Goal: Task Accomplishment & Management: Complete application form

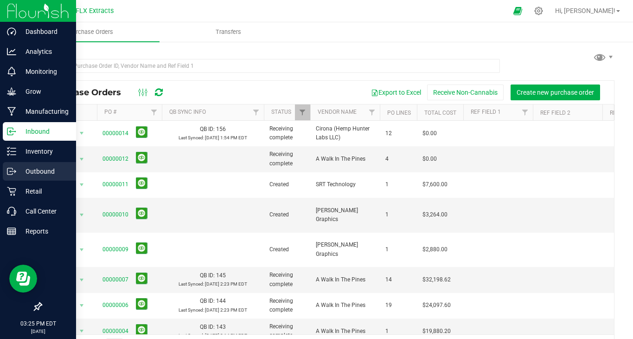
click at [44, 177] on div "Outbound" at bounding box center [39, 171] width 73 height 19
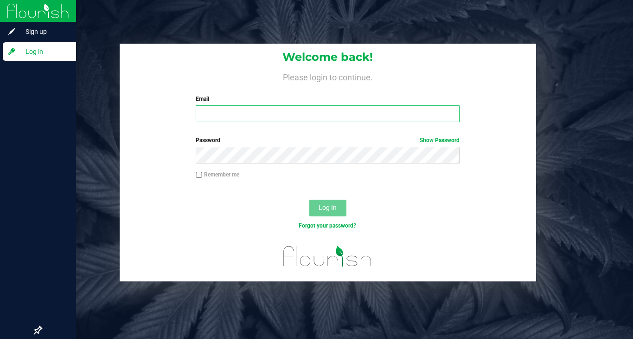
click at [288, 115] on input "Email" at bounding box center [328, 113] width 264 height 17
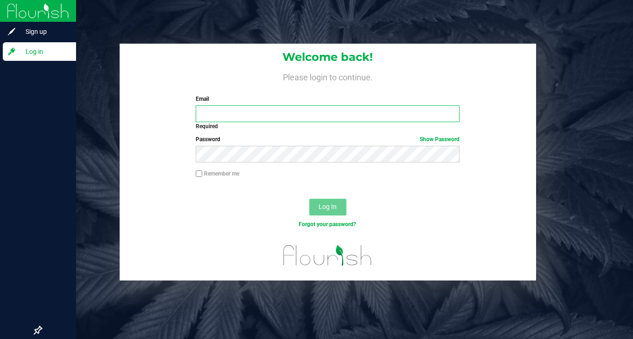
type input "[PERSON_NAME][EMAIL_ADDRESS][DOMAIN_NAME]"
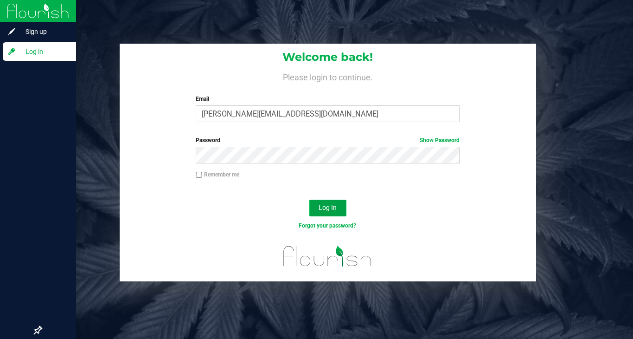
click at [328, 201] on button "Log In" at bounding box center [327, 207] width 37 height 17
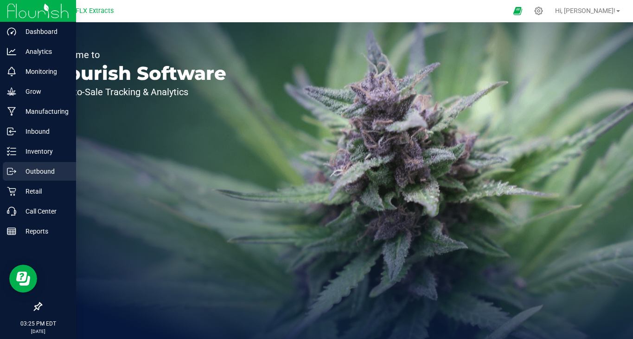
click at [31, 171] on p "Outbound" at bounding box center [44, 171] width 56 height 11
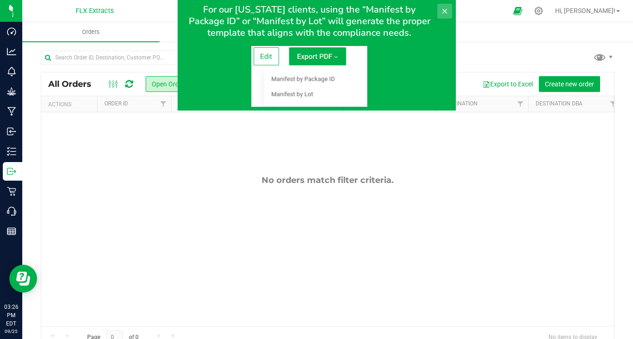
click at [445, 11] on icon at bounding box center [444, 11] width 5 height 5
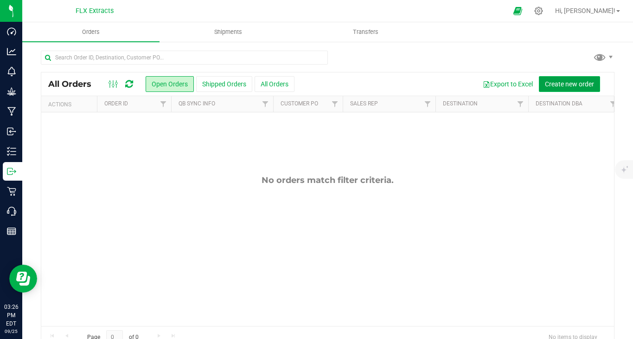
click at [570, 80] on span "Create new order" at bounding box center [569, 83] width 49 height 7
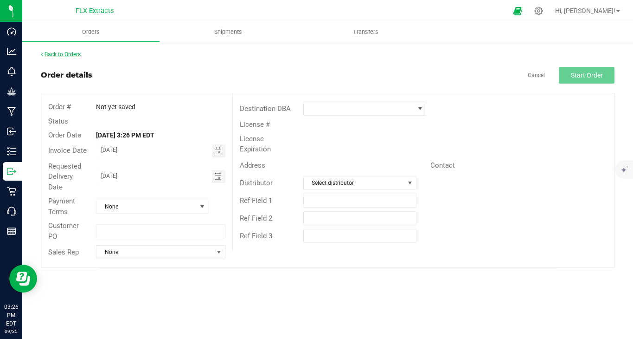
click at [72, 55] on link "Back to Orders" at bounding box center [61, 54] width 40 height 6
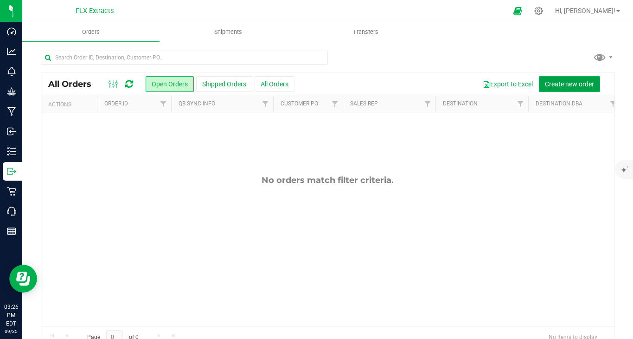
click at [566, 85] on span "Create new order" at bounding box center [569, 83] width 49 height 7
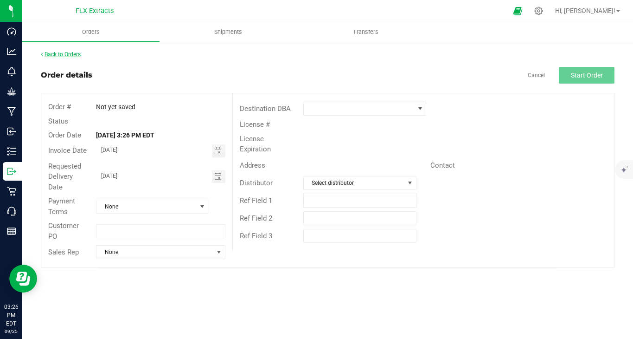
click at [74, 52] on link "Back to Orders" at bounding box center [61, 54] width 40 height 6
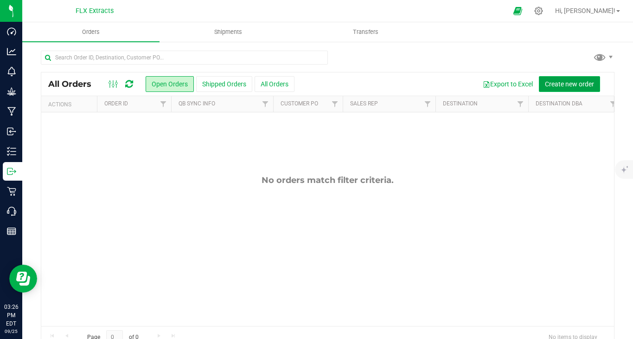
click at [589, 89] on button "Create new order" at bounding box center [569, 84] width 61 height 16
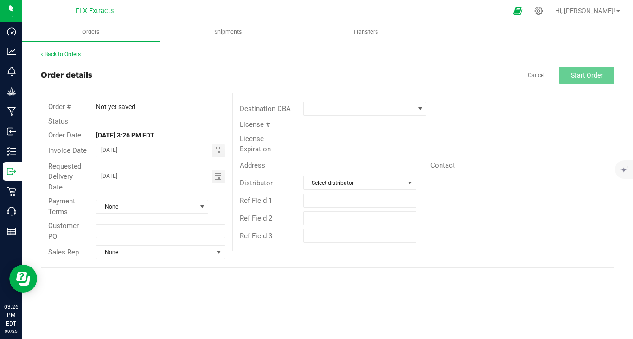
click at [68, 50] on div "Back to Orders" at bounding box center [328, 54] width 574 height 8
click at [68, 55] on link "Back to Orders" at bounding box center [61, 54] width 40 height 6
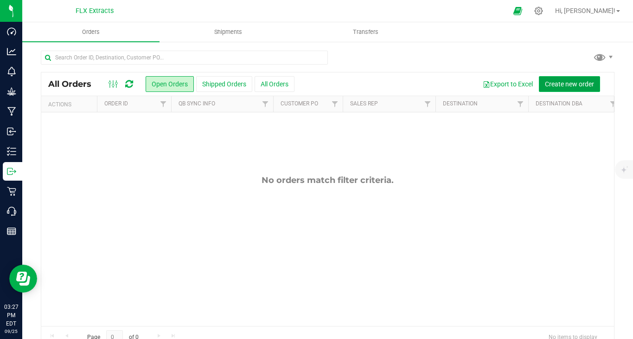
click at [565, 84] on span "Create new order" at bounding box center [569, 83] width 49 height 7
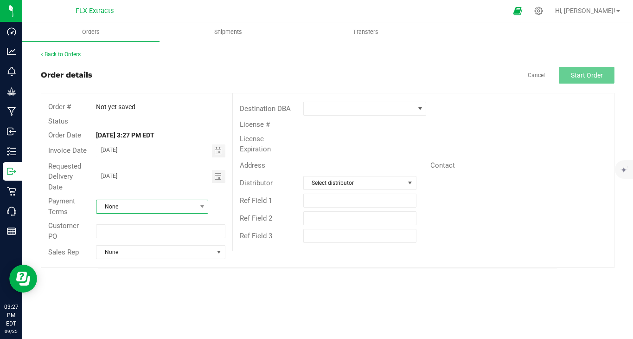
click at [177, 202] on span "None" at bounding box center [152, 206] width 112 height 14
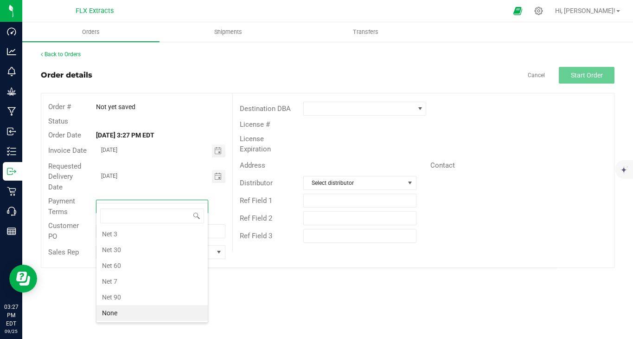
click at [255, 281] on div "Orders Shipments Transfers Back to Orders Order details Cancel Start Order Orde…" at bounding box center [327, 180] width 611 height 316
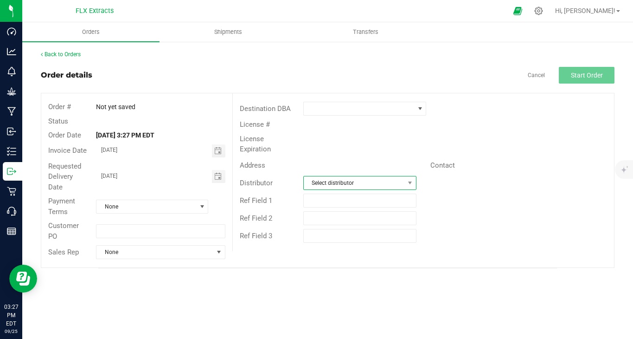
click at [368, 176] on span "Select distributor" at bounding box center [354, 182] width 101 height 13
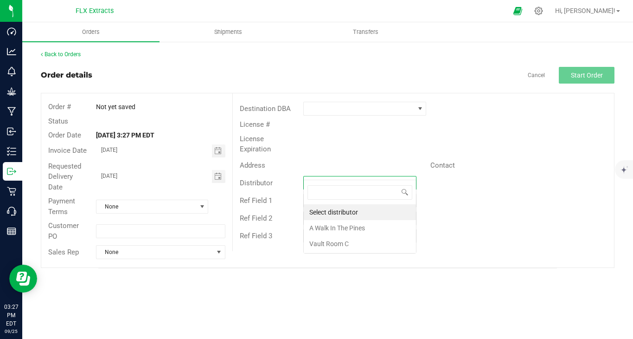
scroll to position [14, 113]
click at [388, 270] on div "Orders Shipments Transfers Back to Orders Order details Cancel Start Order Orde…" at bounding box center [327, 180] width 611 height 316
click at [404, 176] on span at bounding box center [410, 182] width 12 height 13
click at [383, 268] on div "Orders Shipments Transfers Back to Orders Order details Cancel Start Order Orde…" at bounding box center [327, 180] width 611 height 316
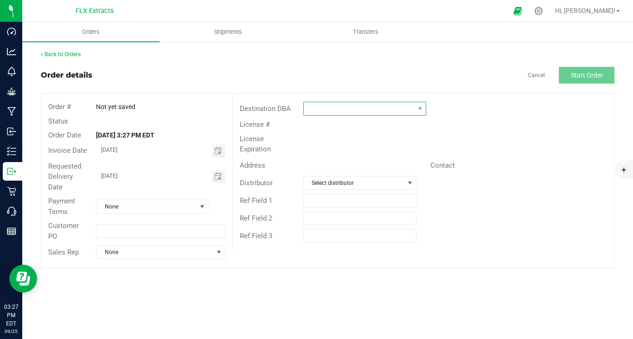
click at [357, 114] on span at bounding box center [359, 108] width 111 height 13
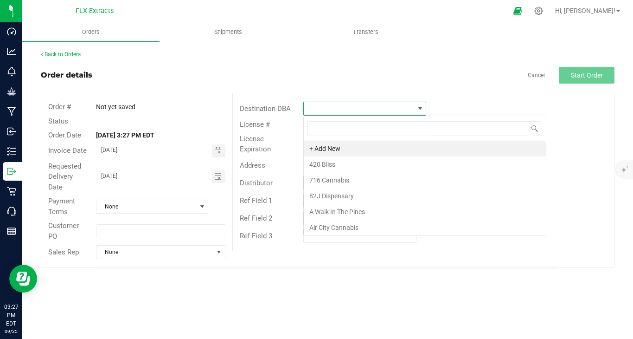
scroll to position [14, 123]
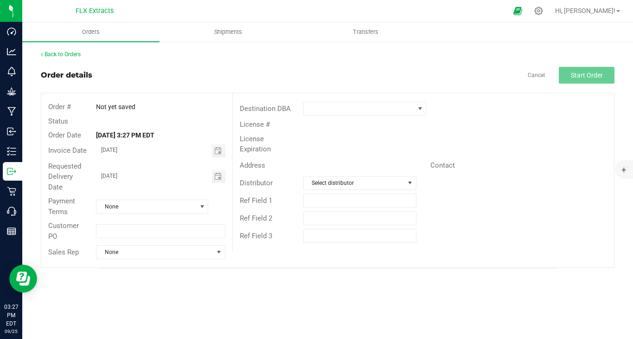
click at [283, 264] on div "Back to Orders Order details Cancel Start Order Order # Not yet saved Status Or…" at bounding box center [327, 159] width 611 height 236
click at [356, 176] on span "Select distributor" at bounding box center [354, 182] width 101 height 13
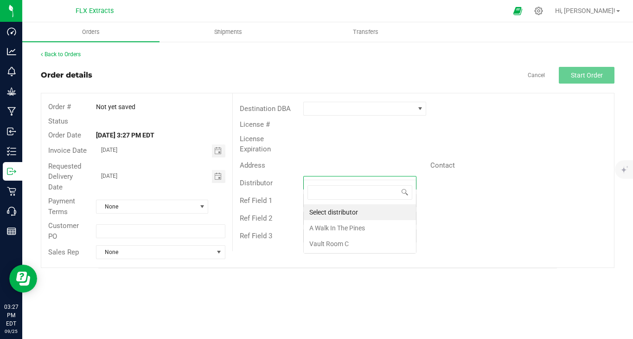
scroll to position [14, 113]
click at [361, 226] on li "A Walk In The Pines" at bounding box center [360, 228] width 112 height 16
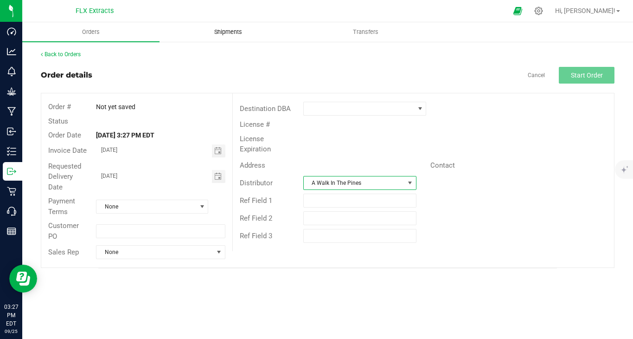
click at [249, 33] on span "Shipments" at bounding box center [228, 32] width 53 height 8
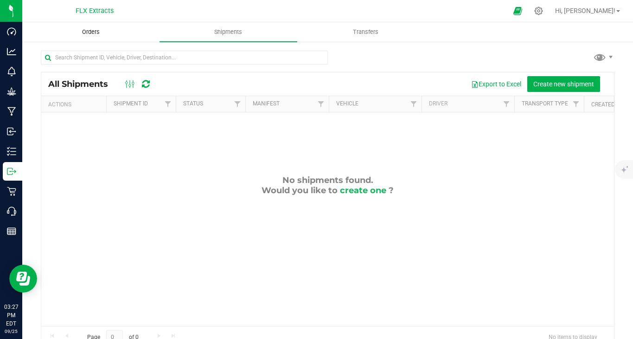
click at [99, 28] on span "Orders" at bounding box center [91, 32] width 43 height 8
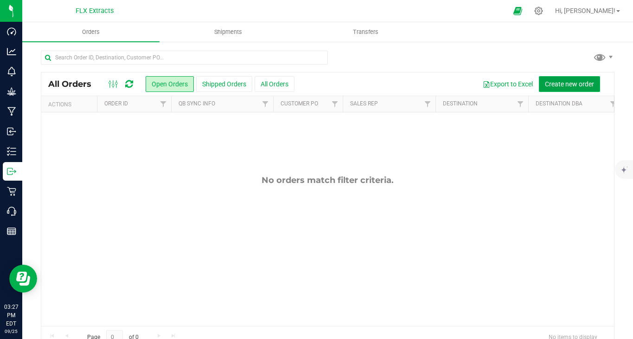
click at [584, 82] on span "Create new order" at bounding box center [569, 83] width 49 height 7
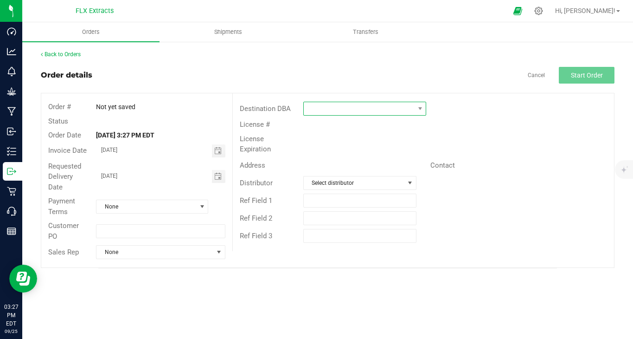
click at [340, 114] on span at bounding box center [359, 108] width 111 height 13
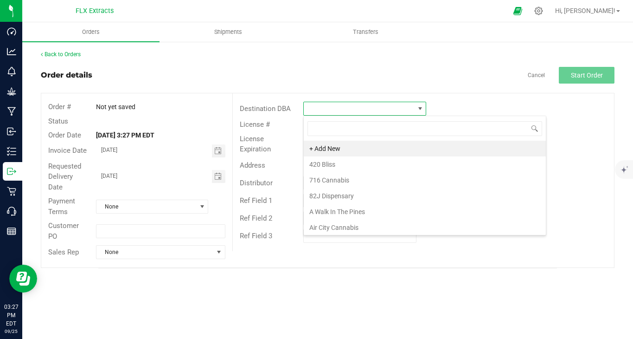
scroll to position [14, 123]
click at [457, 93] on div "Destination DBA License # License Expiration Address Contact Distributor Select…" at bounding box center [423, 172] width 382 height 158
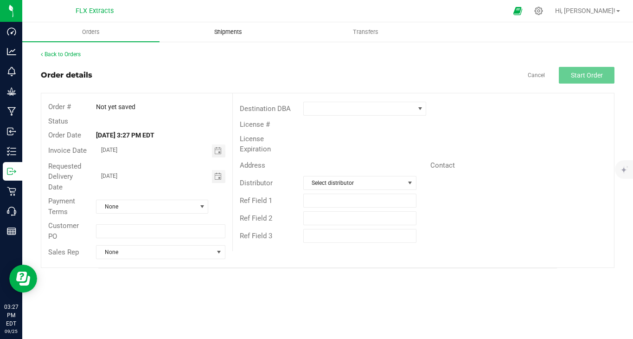
click at [224, 24] on uib-tab-heading "Shipments" at bounding box center [228, 32] width 136 height 19
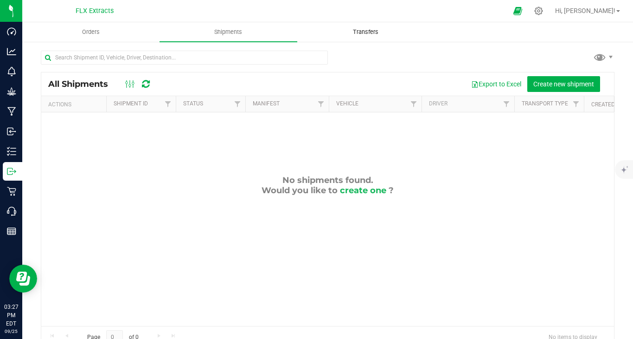
click at [368, 32] on span "Transfers" at bounding box center [365, 32] width 51 height 8
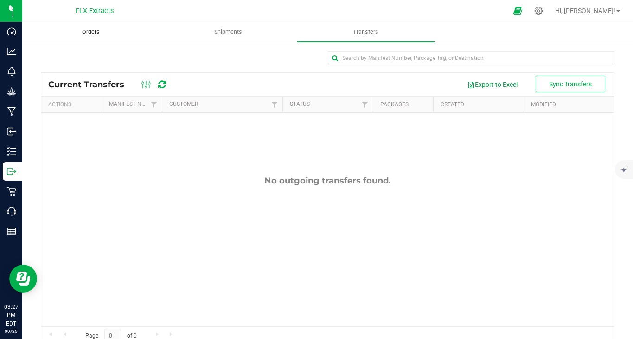
click at [113, 27] on uib-tab-heading "Orders" at bounding box center [91, 32] width 136 height 19
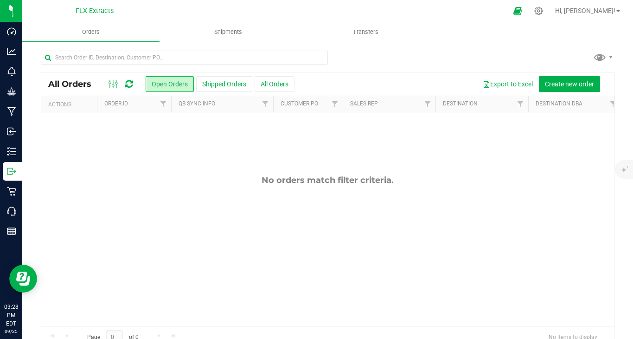
click at [163, 136] on div "No orders match filter criteria." at bounding box center [327, 250] width 573 height 276
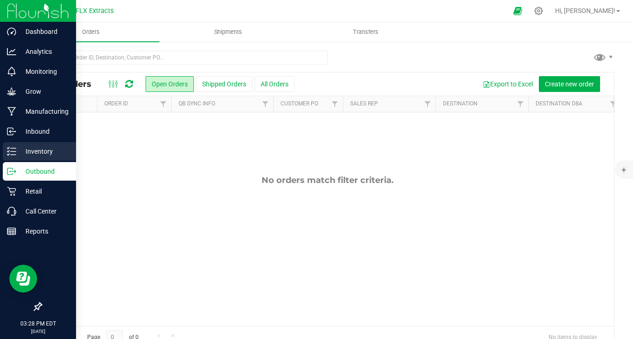
click at [50, 149] on p "Inventory" at bounding box center [44, 151] width 56 height 11
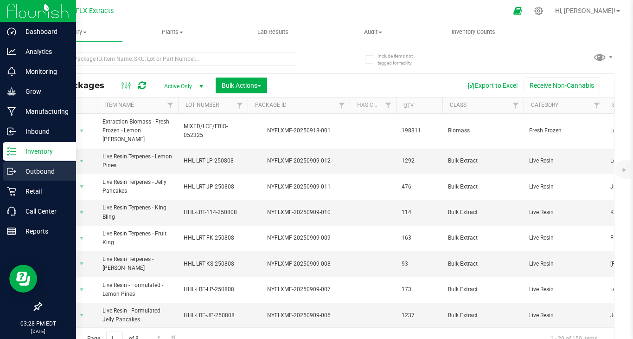
click at [46, 176] on p "Outbound" at bounding box center [44, 171] width 56 height 11
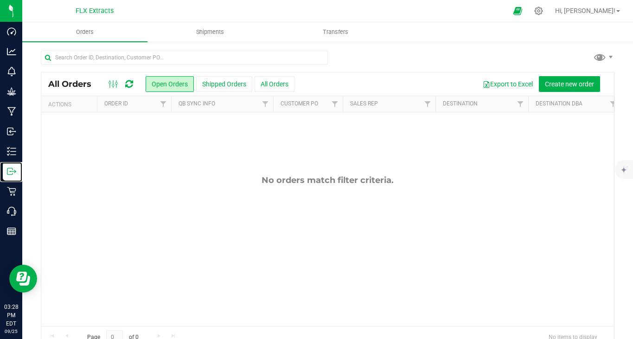
scroll to position [63, 0]
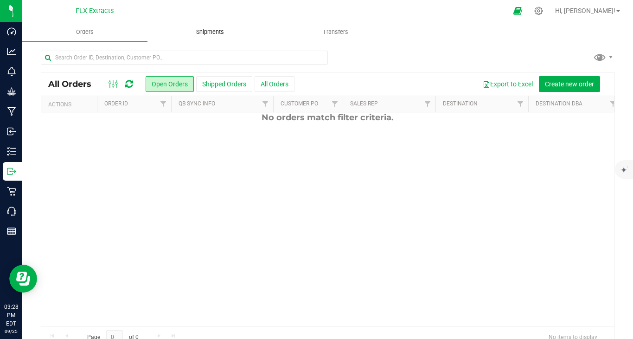
click at [186, 33] on span "Shipments" at bounding box center [210, 32] width 53 height 8
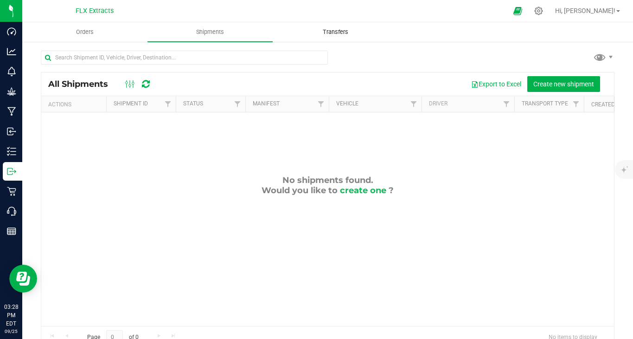
click at [344, 35] on span "Transfers" at bounding box center [335, 32] width 51 height 8
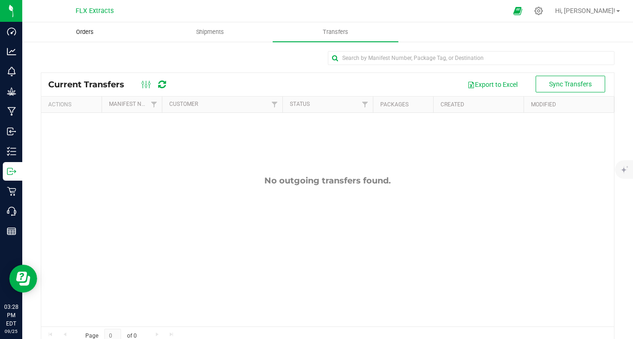
click at [83, 38] on uib-tab-heading "Orders" at bounding box center [85, 32] width 124 height 19
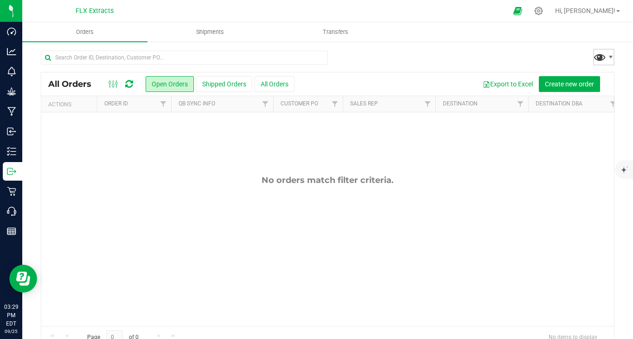
click at [606, 60] on span at bounding box center [599, 56] width 13 height 13
click at [566, 47] on div "All Orders Open Orders Shipped Orders All Orders Export to Excel Create new ord…" at bounding box center [327, 199] width 611 height 317
click at [570, 79] on button "Create new order" at bounding box center [569, 84] width 61 height 16
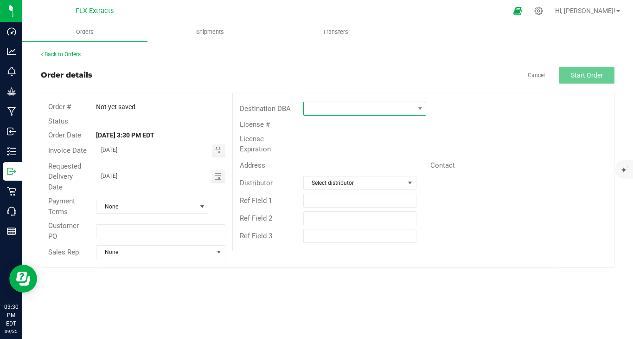
click at [346, 113] on span at bounding box center [359, 108] width 111 height 13
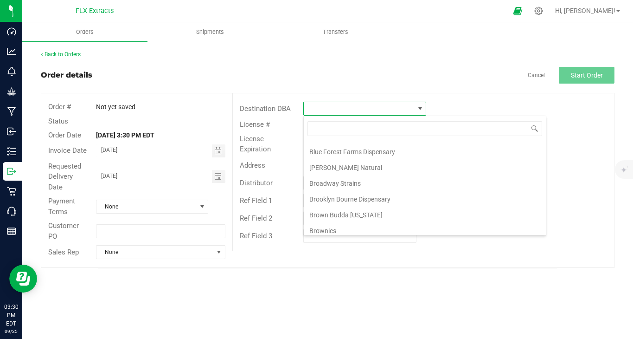
scroll to position [385, 0]
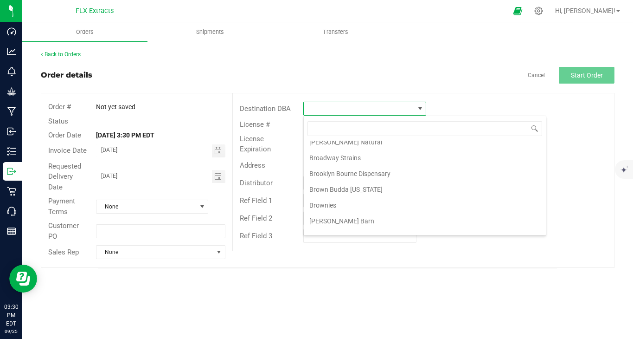
click at [246, 271] on div "Orders Shipments Transfers Back to Orders Order details Cancel Start Order Orde…" at bounding box center [327, 180] width 611 height 316
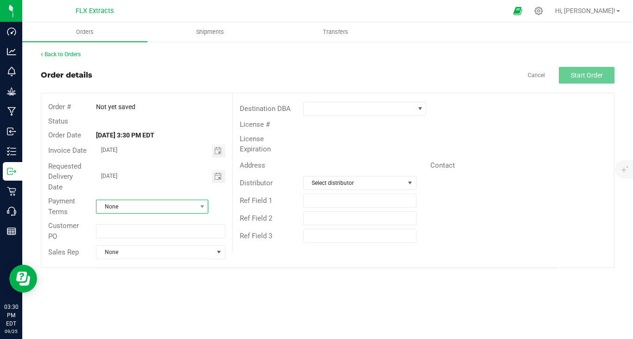
click at [198, 200] on span at bounding box center [202, 206] width 12 height 13
click at [362, 262] on div "Back to Orders Order details Cancel Start Order Order # Not yet saved Status Or…" at bounding box center [327, 159] width 611 height 236
click at [159, 245] on span "None" at bounding box center [154, 251] width 117 height 13
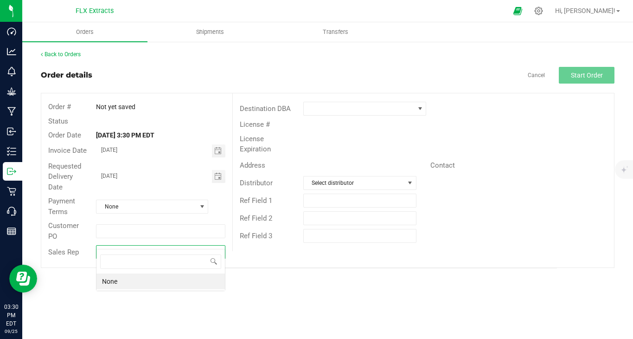
scroll to position [14, 129]
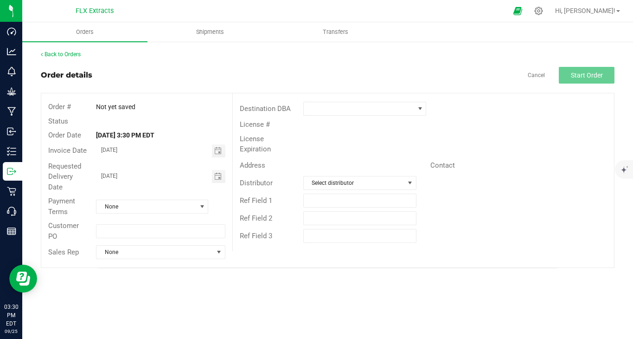
click at [289, 252] on div "Order # Not yet saved Status Order Date Sep 25, 2025 3:30 PM EDT Invoice Date 0…" at bounding box center [327, 180] width 573 height 174
click at [532, 74] on link "Cancel" at bounding box center [536, 75] width 17 height 8
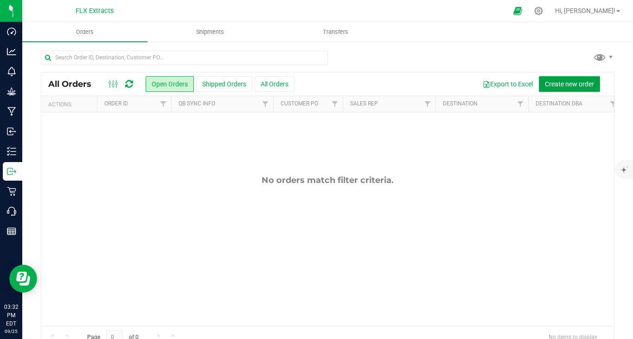
click at [572, 91] on button "Create new order" at bounding box center [569, 84] width 61 height 16
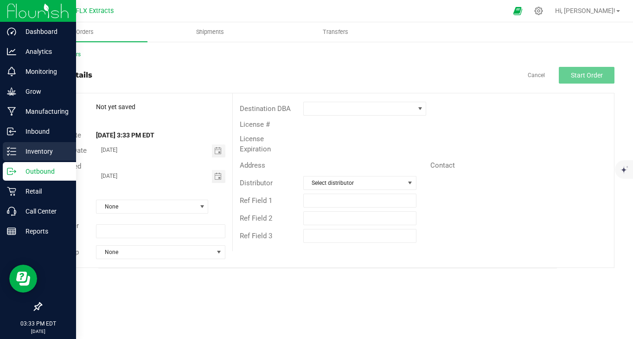
click at [34, 145] on div "Inventory" at bounding box center [39, 151] width 73 height 19
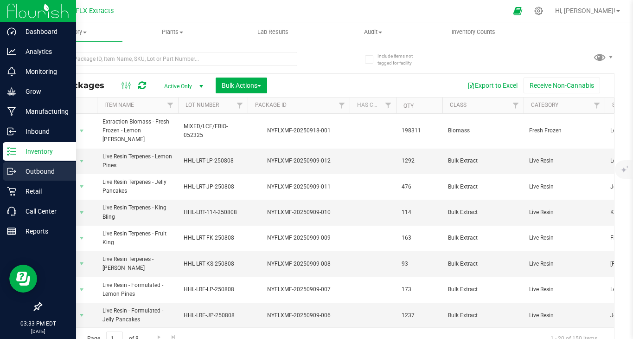
click at [34, 168] on p "Outbound" at bounding box center [44, 171] width 56 height 11
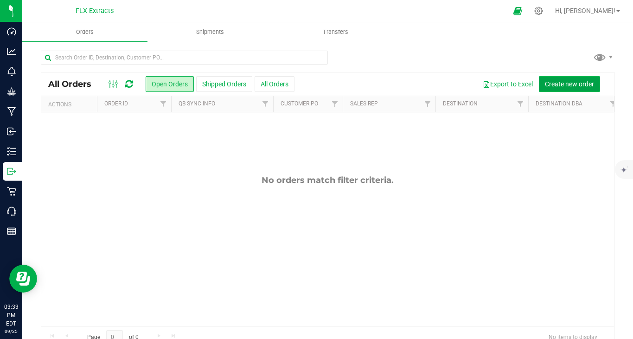
click at [588, 83] on span "Create new order" at bounding box center [569, 83] width 49 height 7
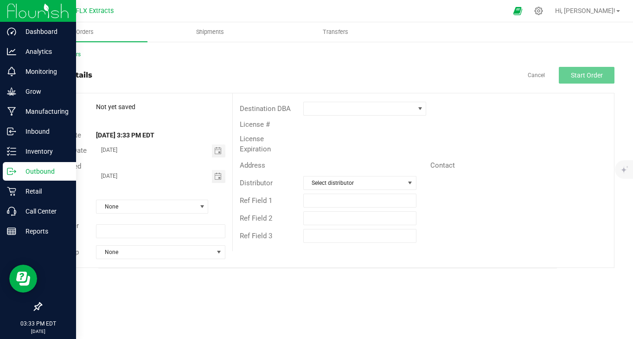
click at [28, 164] on div "Outbound" at bounding box center [39, 171] width 73 height 19
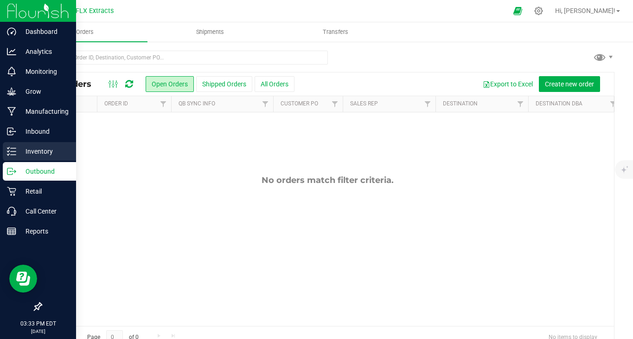
click at [32, 154] on p "Inventory" at bounding box center [44, 151] width 56 height 11
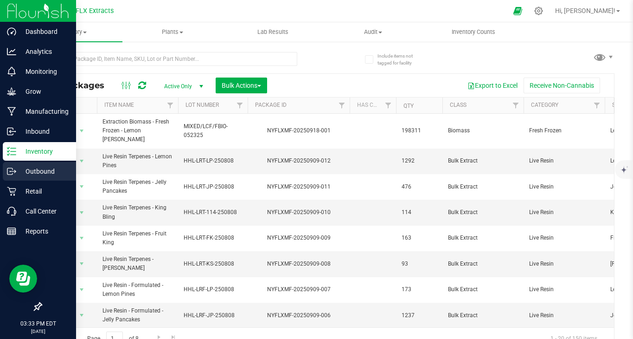
click at [36, 162] on div "Outbound" at bounding box center [39, 171] width 73 height 19
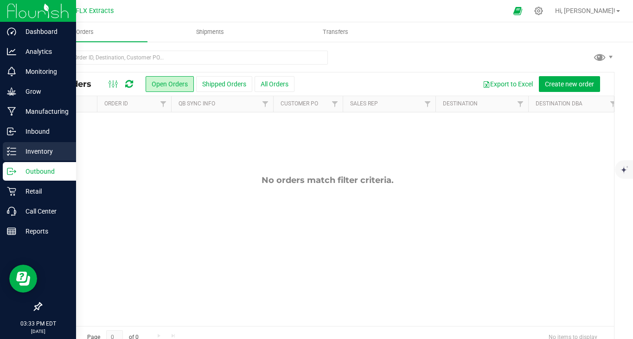
click at [39, 147] on p "Inventory" at bounding box center [44, 151] width 56 height 11
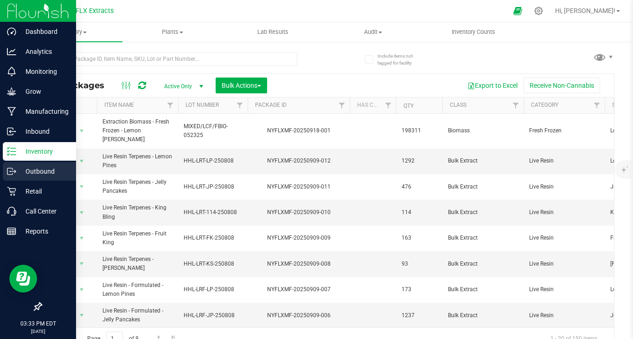
click at [49, 172] on p "Outbound" at bounding box center [44, 171] width 56 height 11
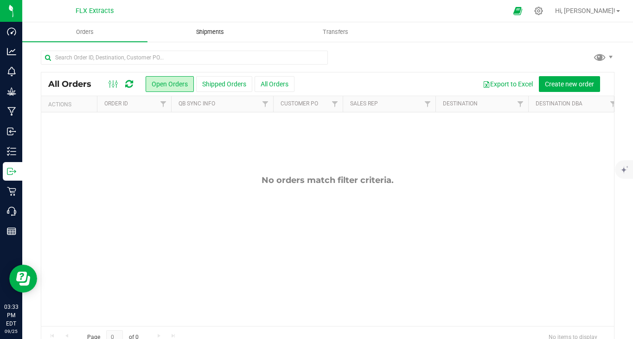
click at [213, 26] on uib-tab-heading "Shipments" at bounding box center [210, 32] width 124 height 19
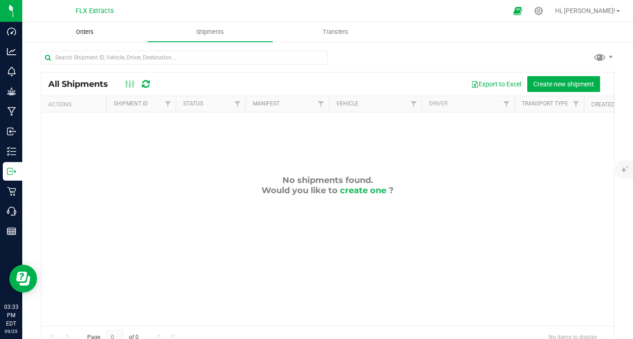
click at [88, 36] on span "Orders" at bounding box center [85, 32] width 43 height 8
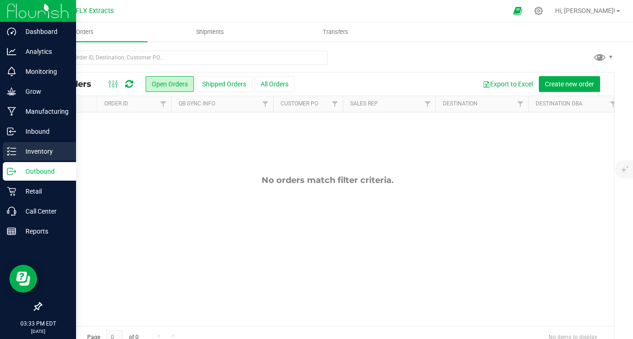
click at [40, 153] on p "Inventory" at bounding box center [44, 151] width 56 height 11
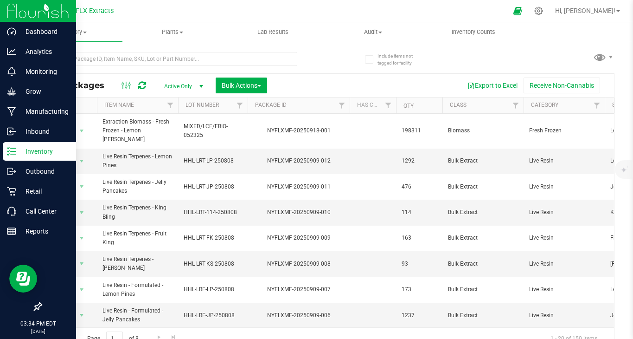
click at [13, 156] on div "Inventory" at bounding box center [39, 151] width 73 height 19
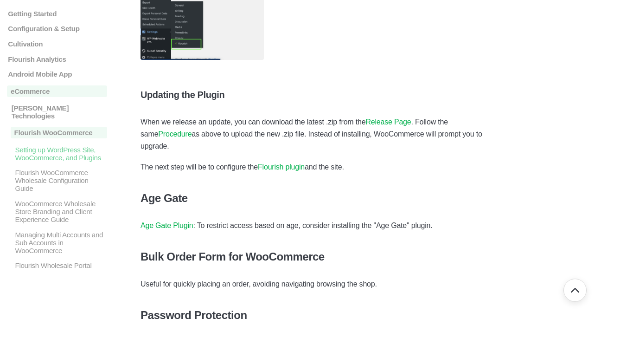
scroll to position [1833, 0]
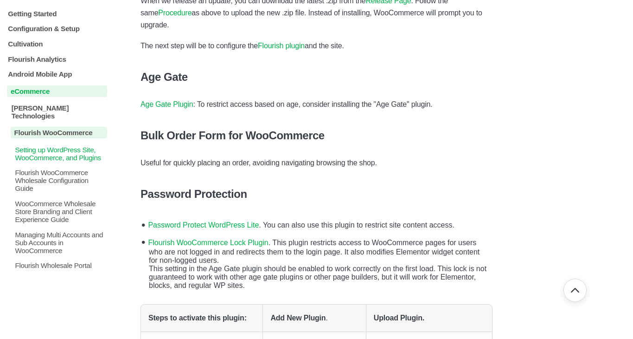
click at [89, 91] on p "eCommerce" at bounding box center [57, 91] width 100 height 12
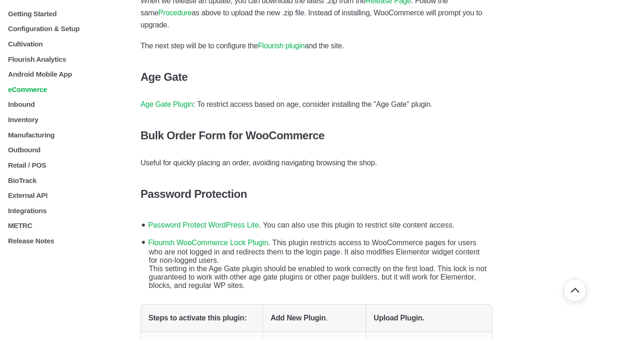
click at [89, 91] on p "eCommerce" at bounding box center [57, 89] width 100 height 8
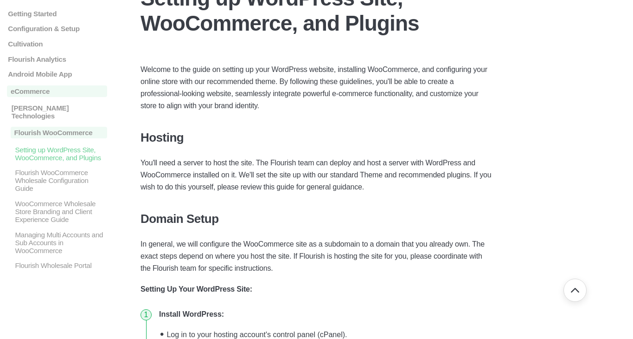
scroll to position [0, 0]
